Goal: Transaction & Acquisition: Download file/media

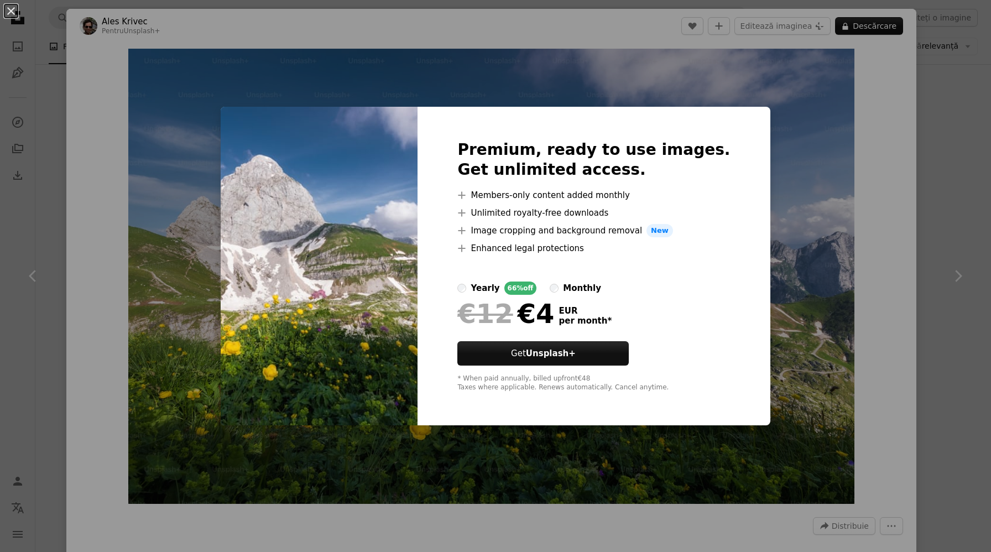
scroll to position [480, 0]
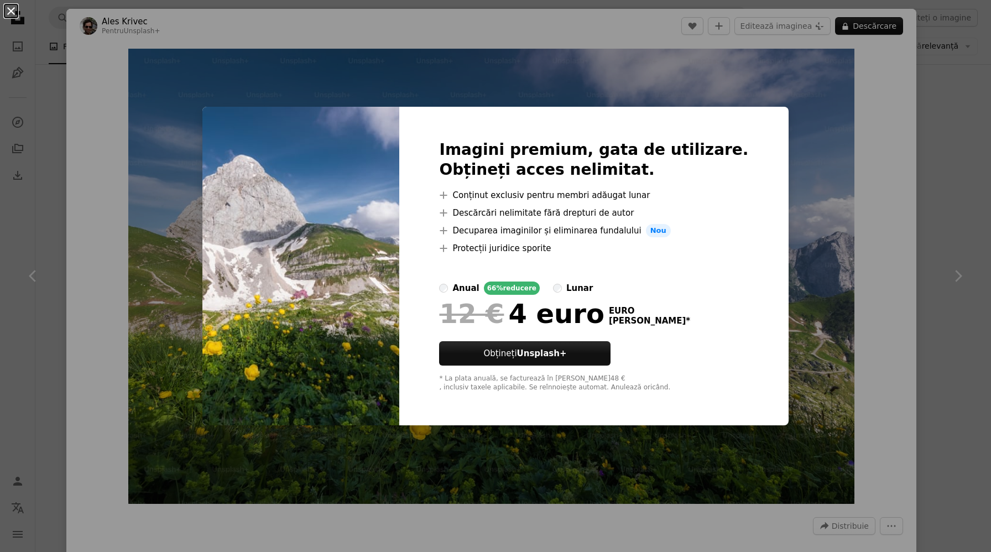
click at [9, 8] on button "An X shape" at bounding box center [10, 10] width 13 height 13
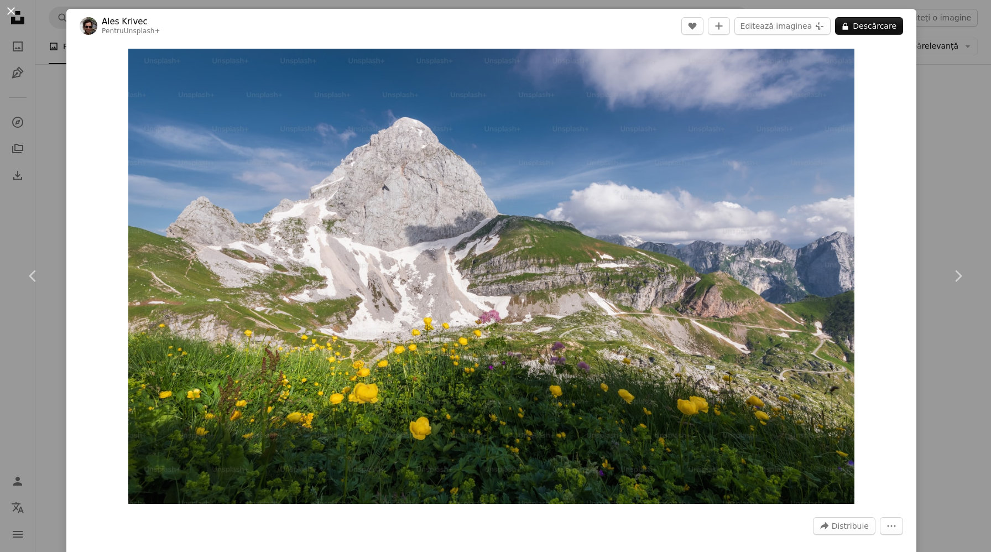
click at [11, 11] on button "An X shape" at bounding box center [10, 10] width 13 height 13
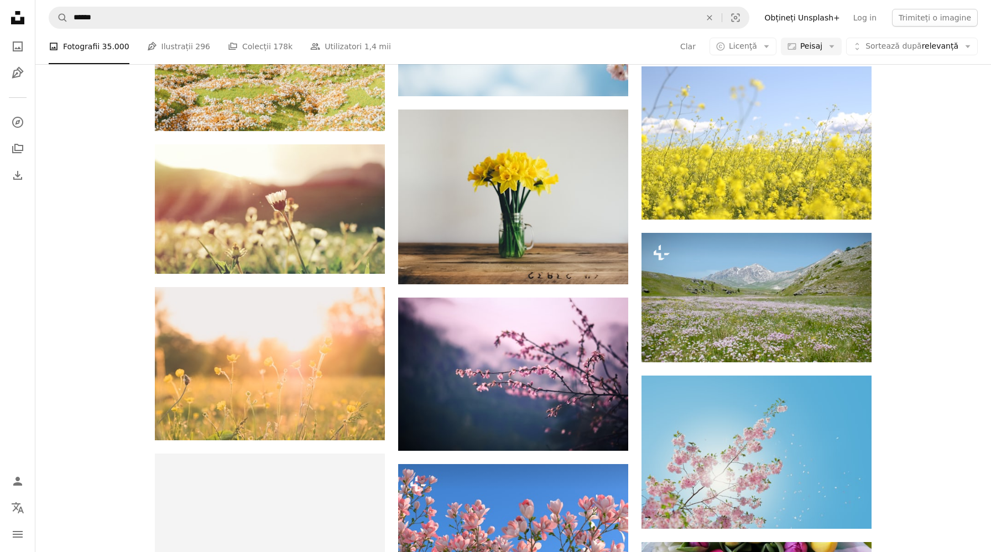
scroll to position [1326, 0]
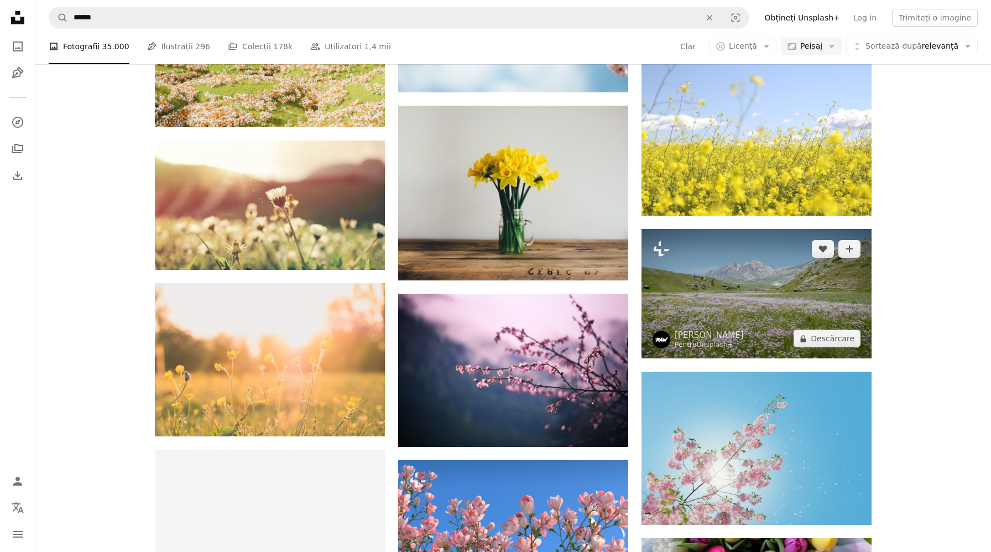
click at [733, 303] on img at bounding box center [756, 293] width 230 height 129
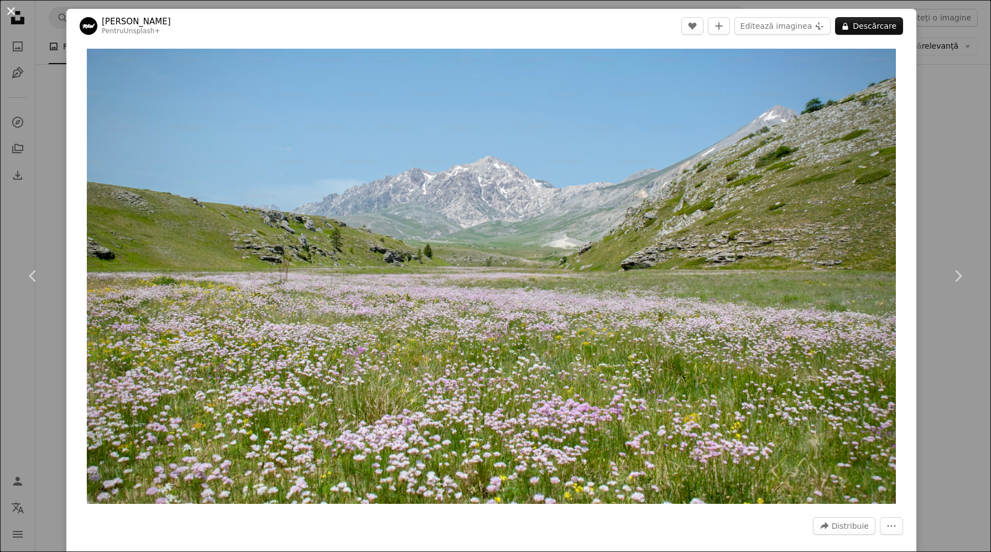
click at [9, 11] on button "An X shape" at bounding box center [10, 10] width 13 height 13
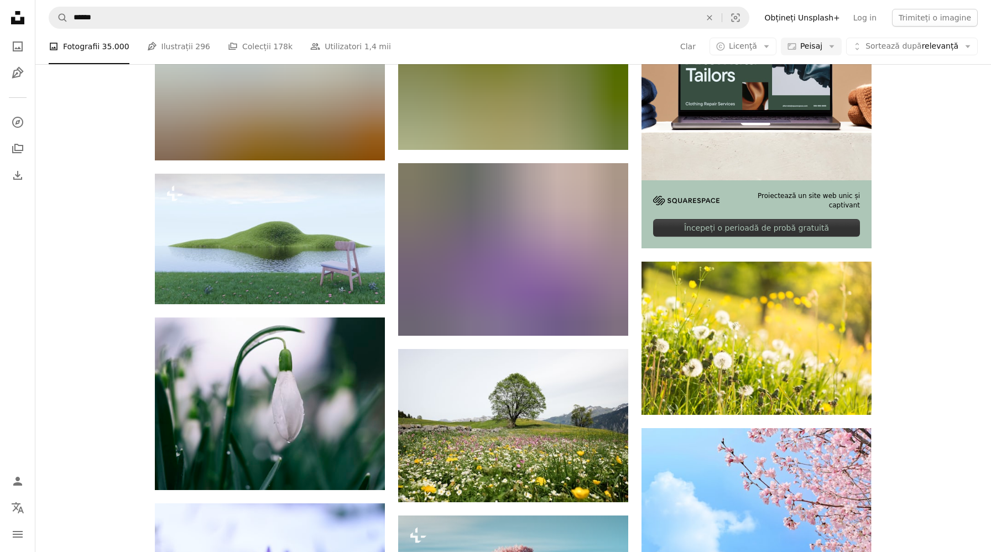
scroll to position [3099, 0]
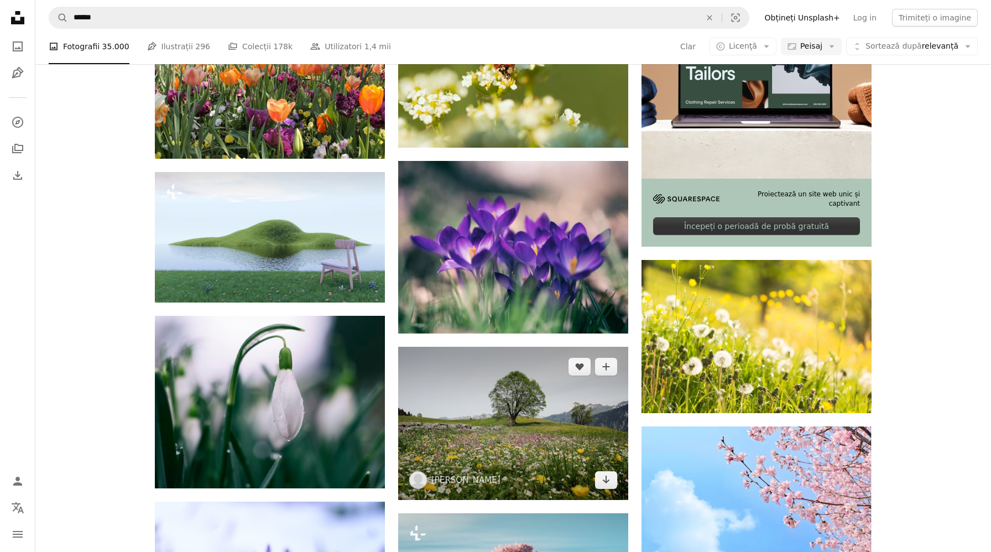
click at [520, 428] on img at bounding box center [513, 423] width 230 height 153
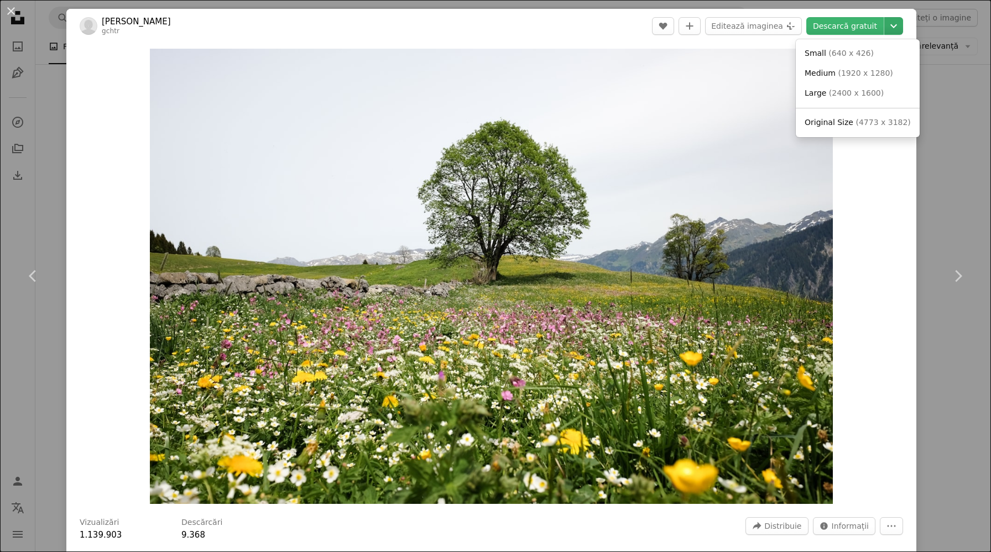
click at [902, 25] on icon "Chevron down" at bounding box center [894, 25] width 18 height 13
click at [836, 119] on font "Dimensiune originală" at bounding box center [811, 122] width 82 height 9
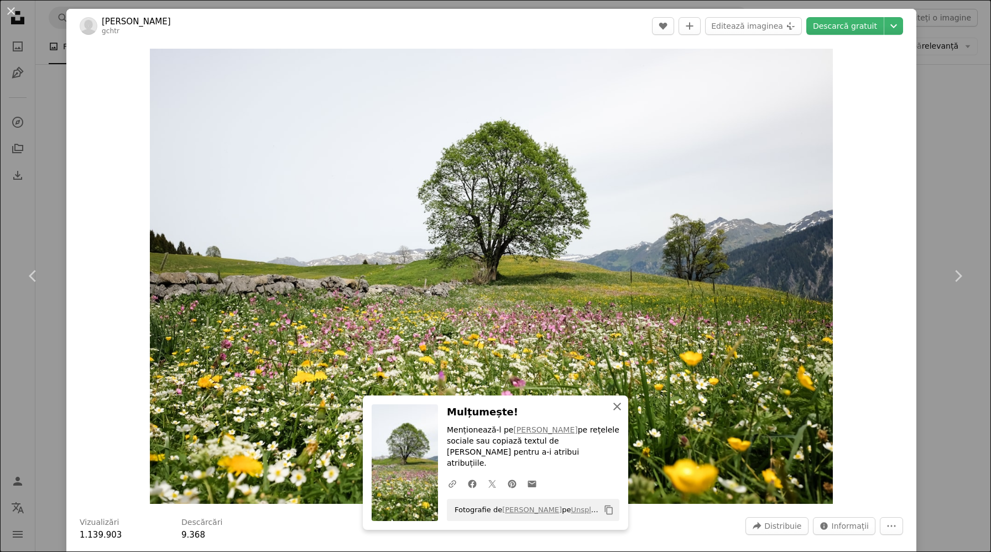
click at [618, 413] on icon "An X shape" at bounding box center [616, 406] width 13 height 13
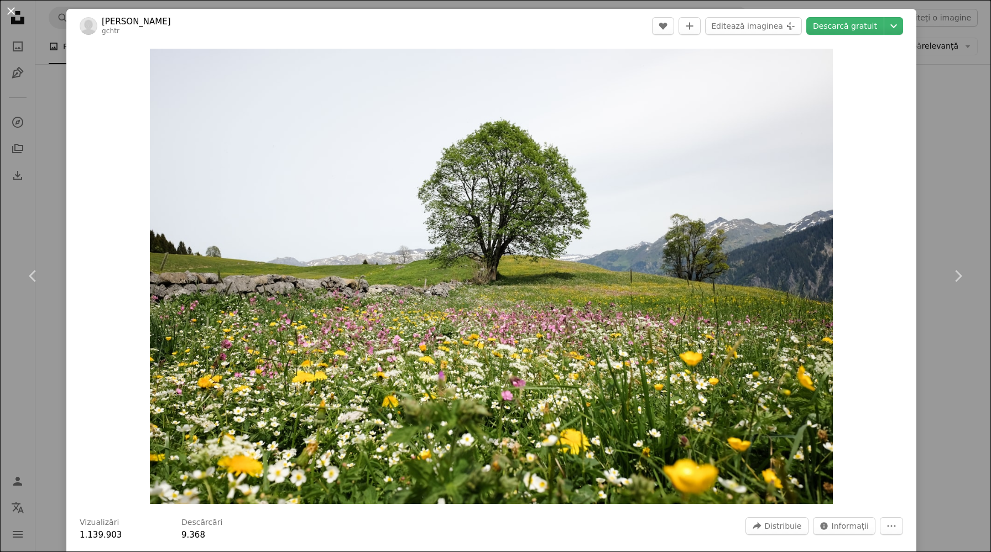
click at [10, 8] on button "An X shape" at bounding box center [10, 10] width 13 height 13
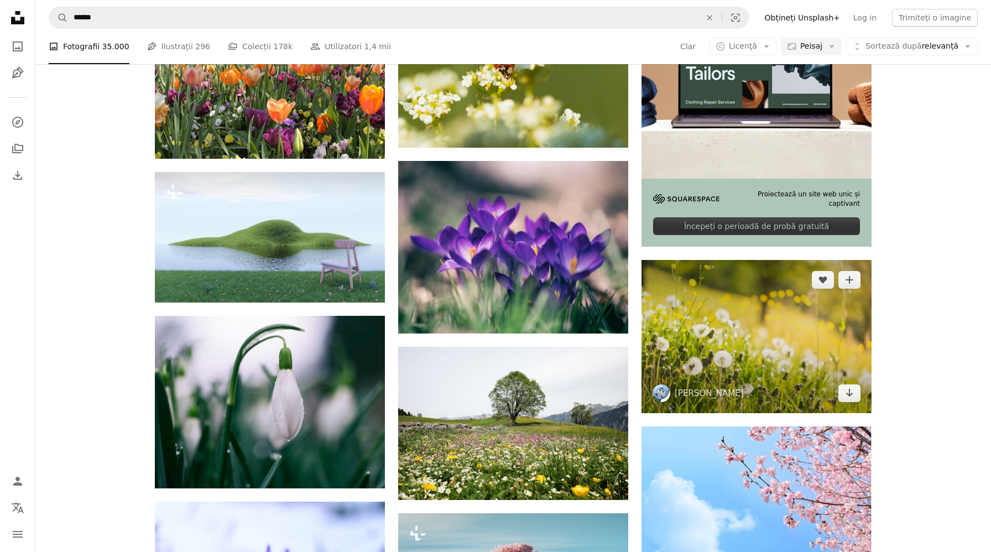
click at [734, 326] on img at bounding box center [756, 336] width 230 height 153
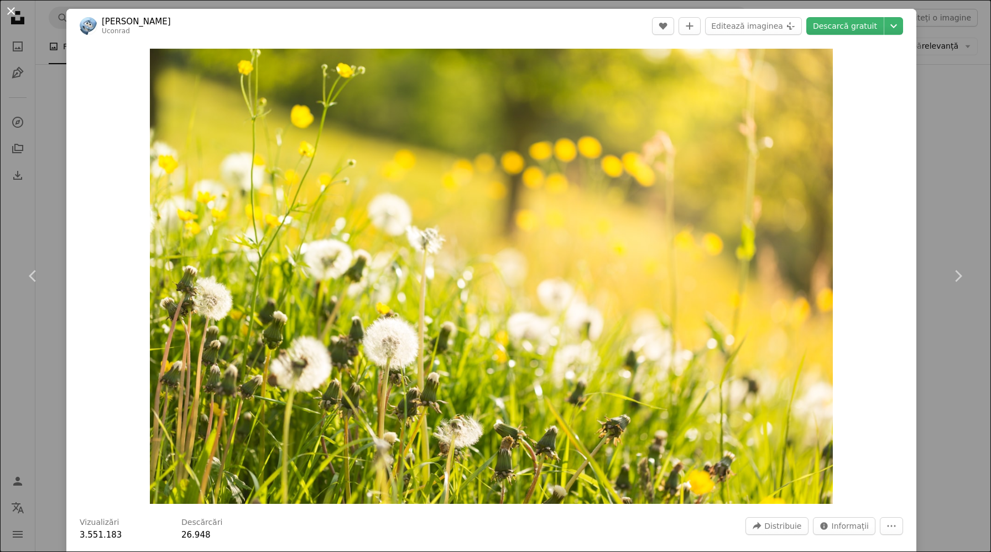
click at [13, 8] on button "An X shape" at bounding box center [10, 10] width 13 height 13
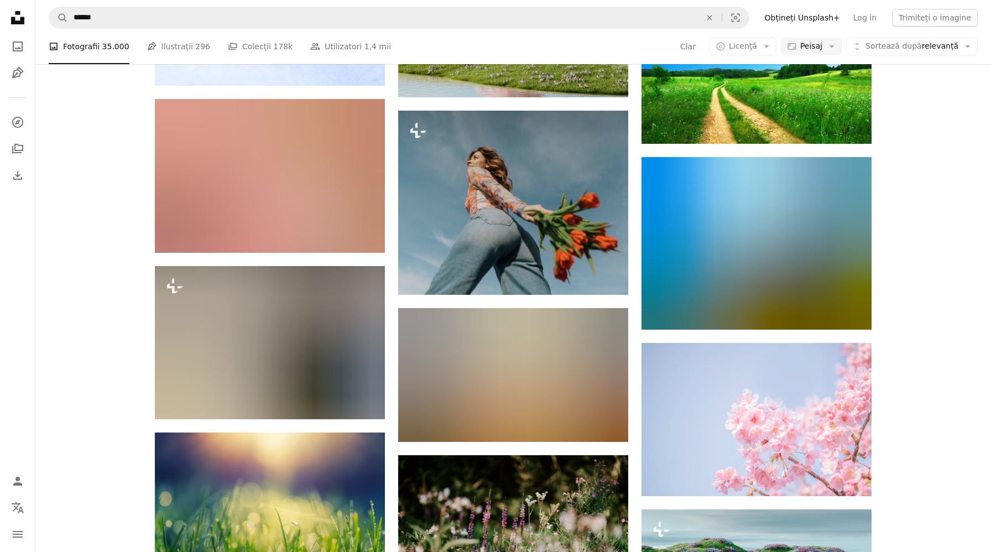
scroll to position [3698, 0]
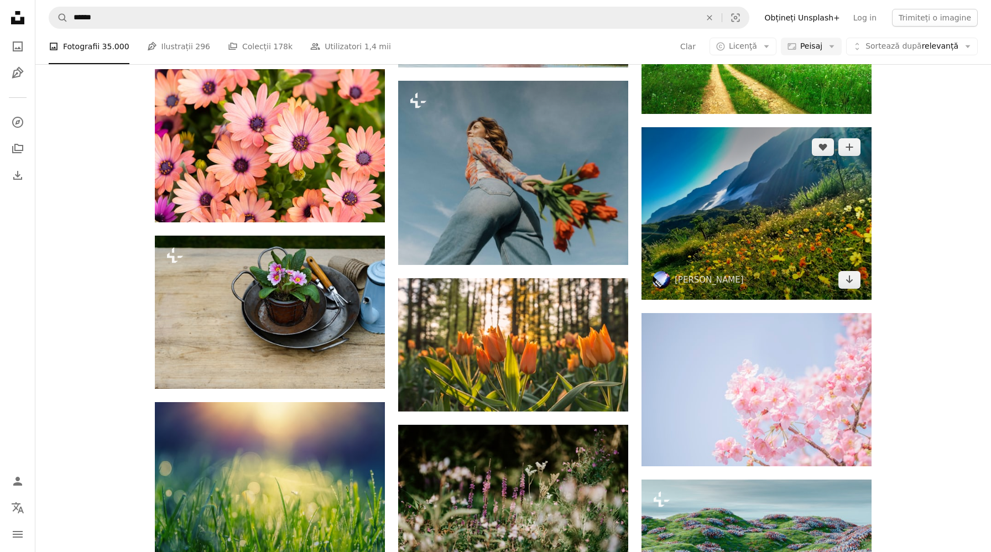
click at [787, 257] on img at bounding box center [756, 213] width 230 height 172
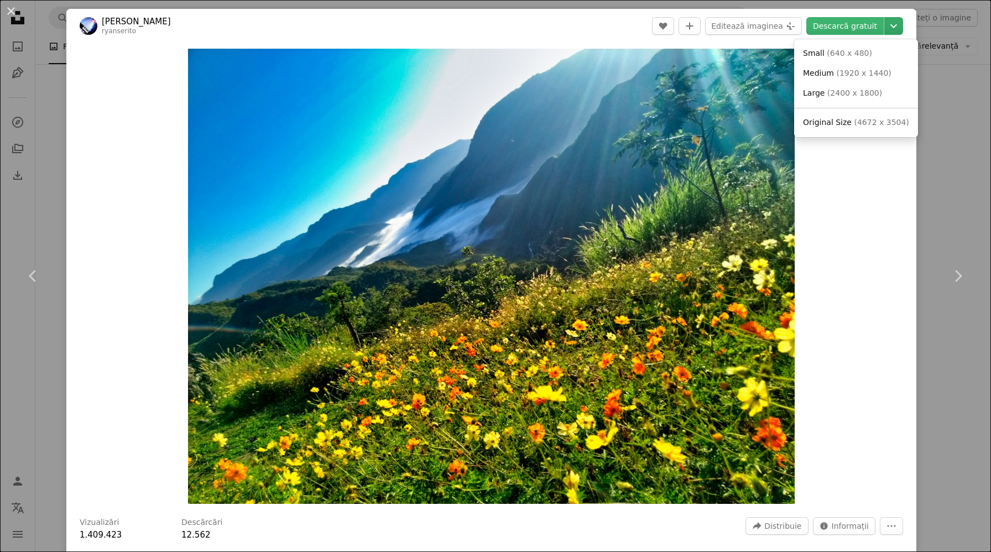
click at [902, 23] on icon "Chevron down" at bounding box center [894, 25] width 18 height 13
click at [838, 118] on font "Dimensiune originală" at bounding box center [809, 122] width 82 height 9
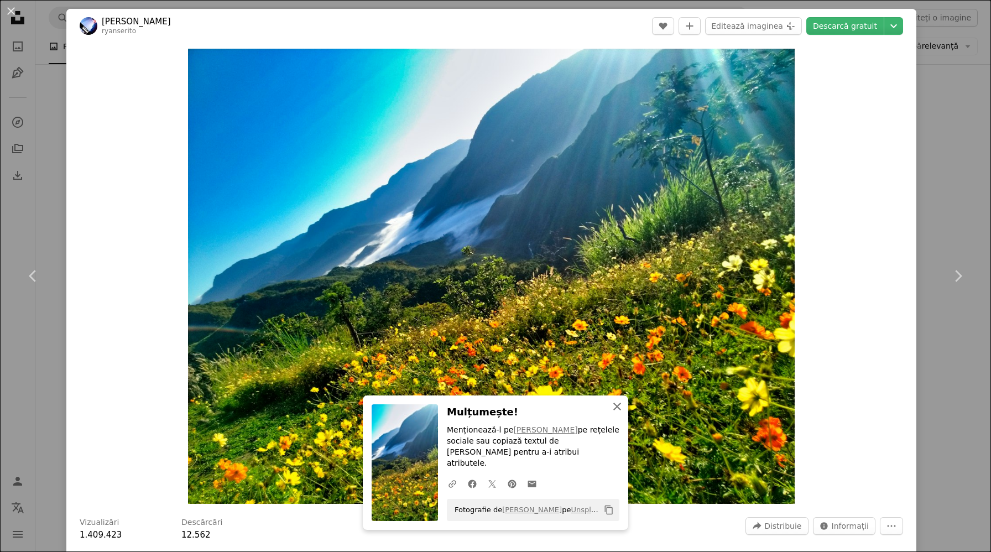
click at [617, 413] on icon "An X shape" at bounding box center [616, 406] width 13 height 13
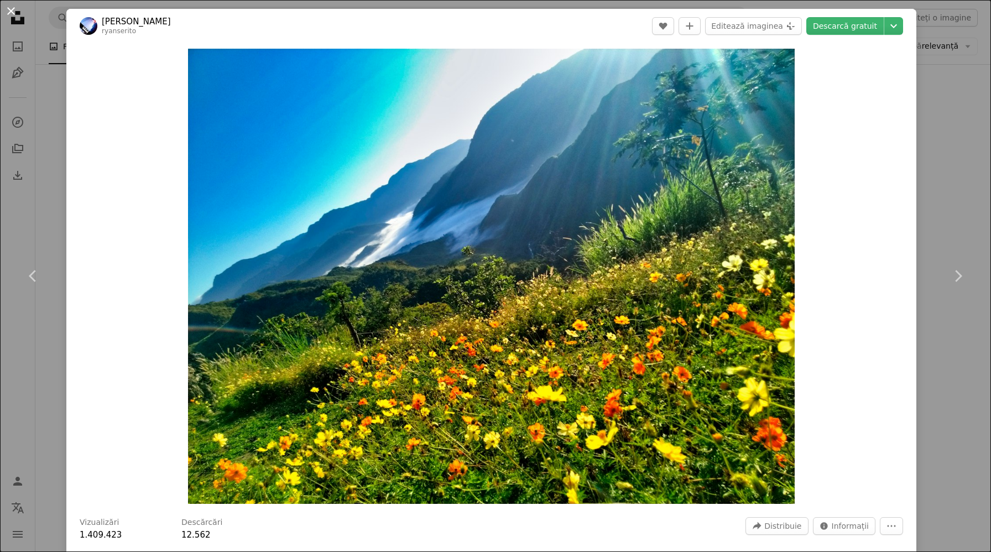
click at [11, 6] on button "An X shape" at bounding box center [10, 10] width 13 height 13
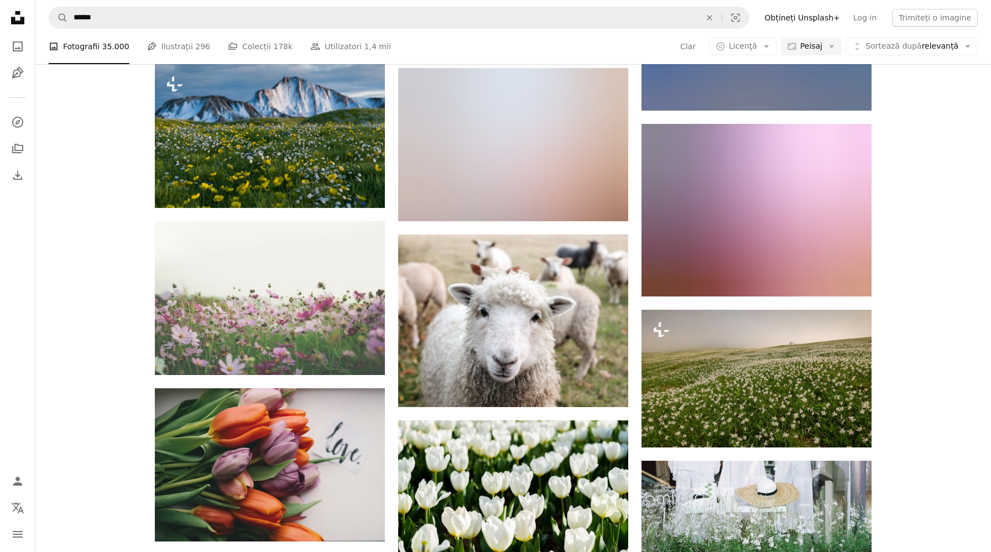
scroll to position [5222, 0]
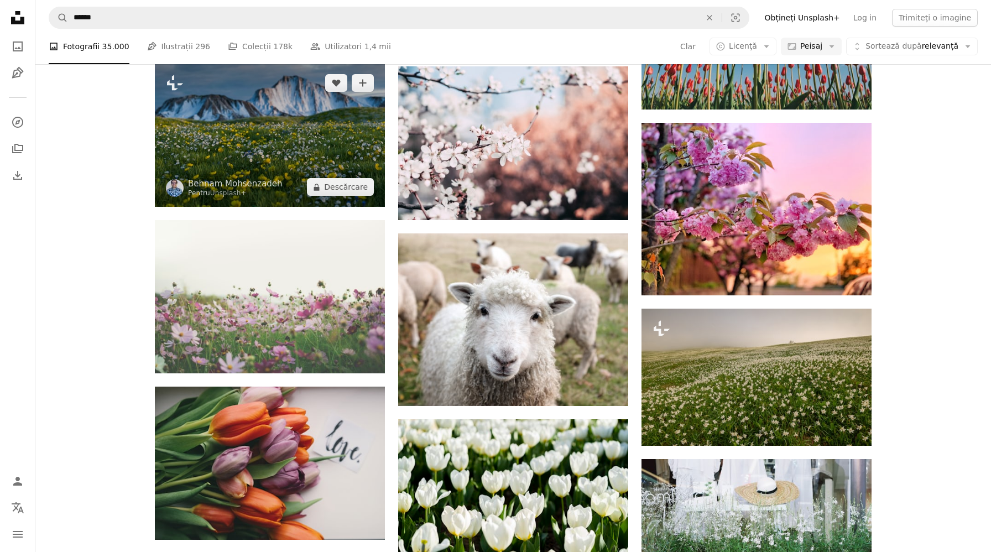
click at [295, 165] on img at bounding box center [270, 135] width 230 height 144
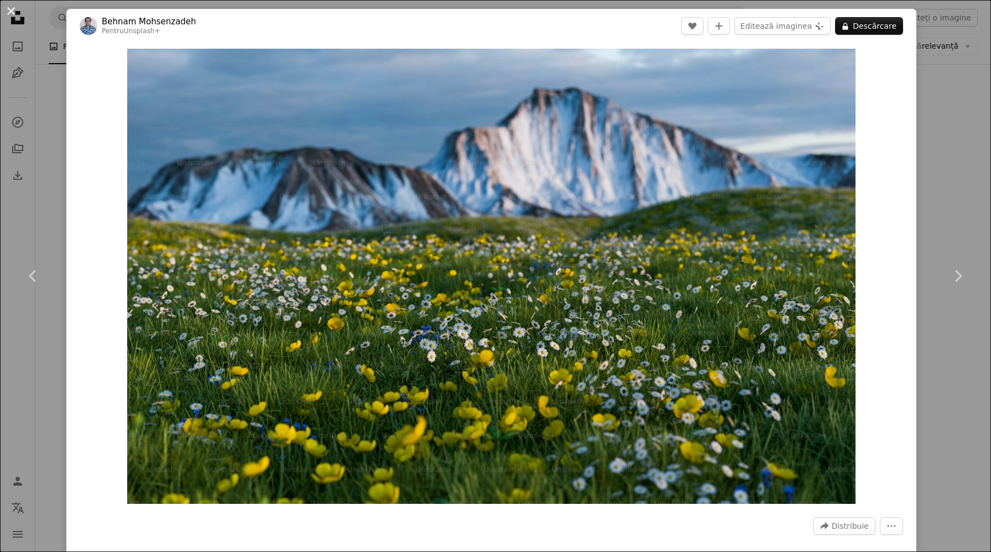
click at [11, 8] on button "An X shape" at bounding box center [10, 10] width 13 height 13
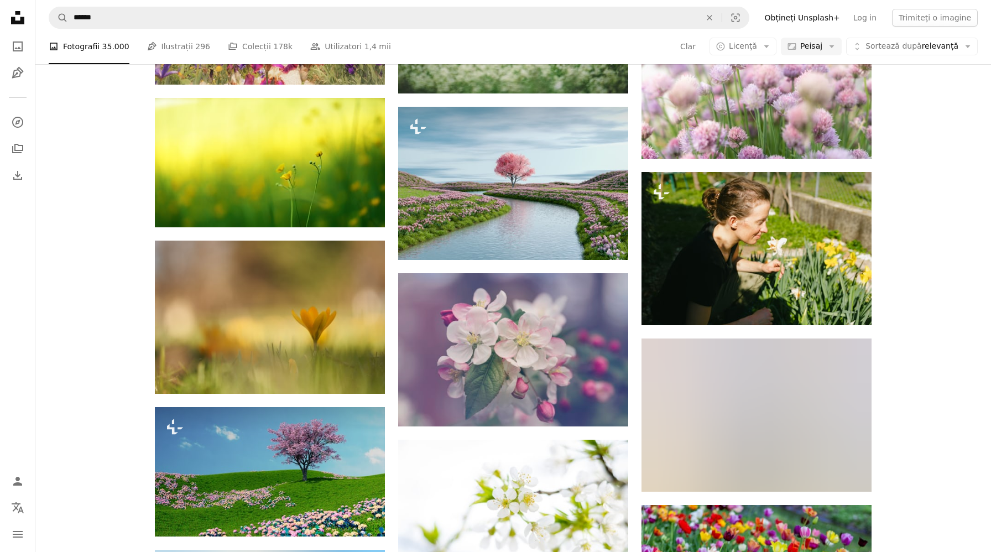
scroll to position [6831, 0]
